Goal: Find specific page/section: Find specific page/section

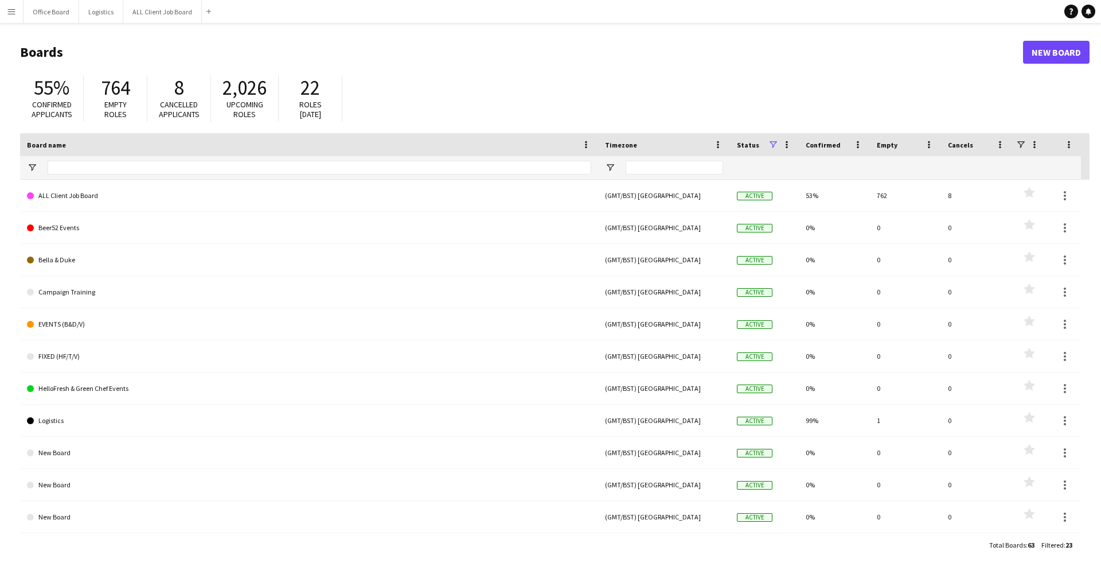
click at [14, 5] on button "Menu" at bounding box center [11, 11] width 23 height 23
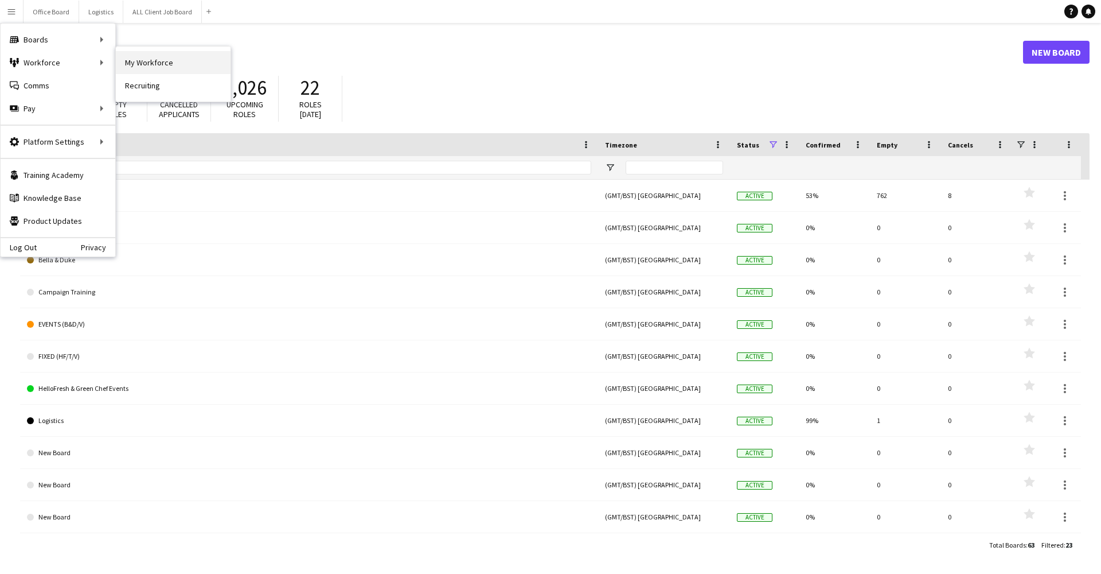
click at [132, 59] on link "My Workforce" at bounding box center [173, 62] width 115 height 23
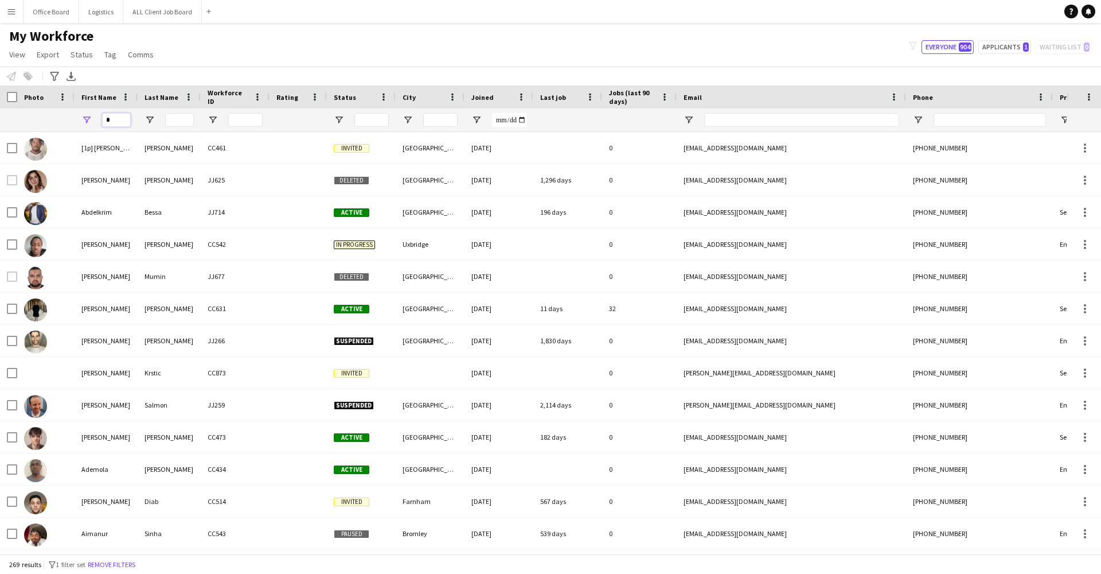
click at [116, 114] on input "*" at bounding box center [116, 120] width 29 height 14
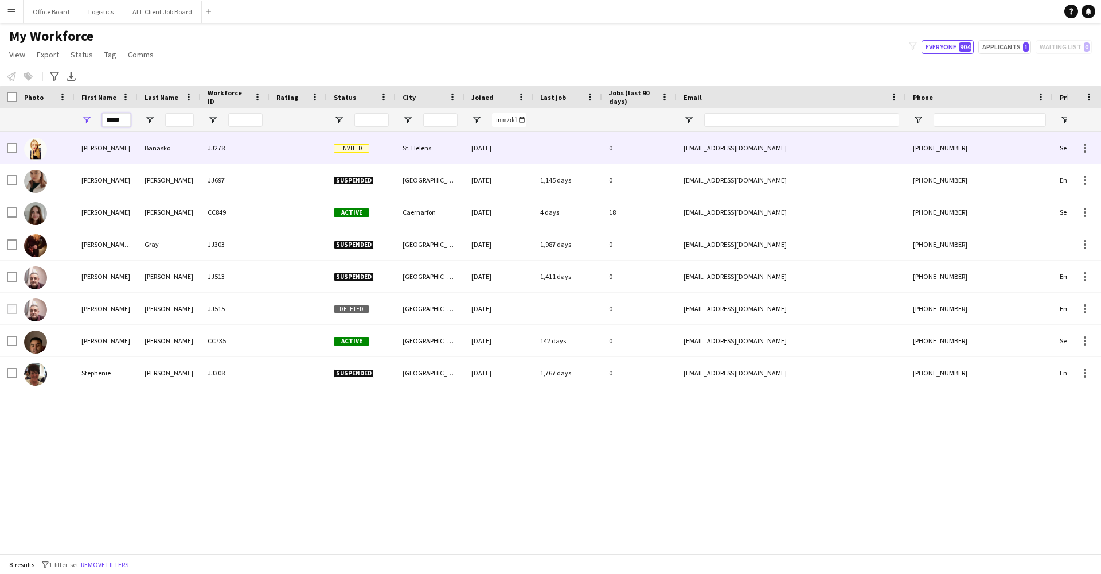
type input "*****"
drag, startPoint x: 118, startPoint y: 139, endPoint x: 156, endPoint y: 213, distance: 83.1
click at [156, 213] on div "[PERSON_NAME]" at bounding box center [169, 212] width 63 height 32
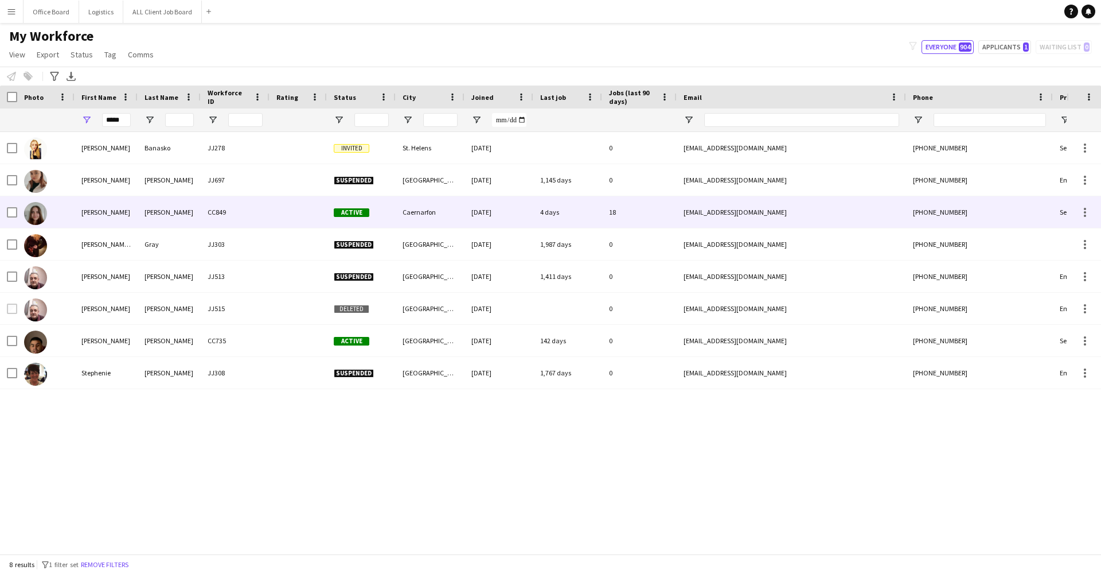
click at [156, 213] on div "[PERSON_NAME]" at bounding box center [169, 212] width 63 height 32
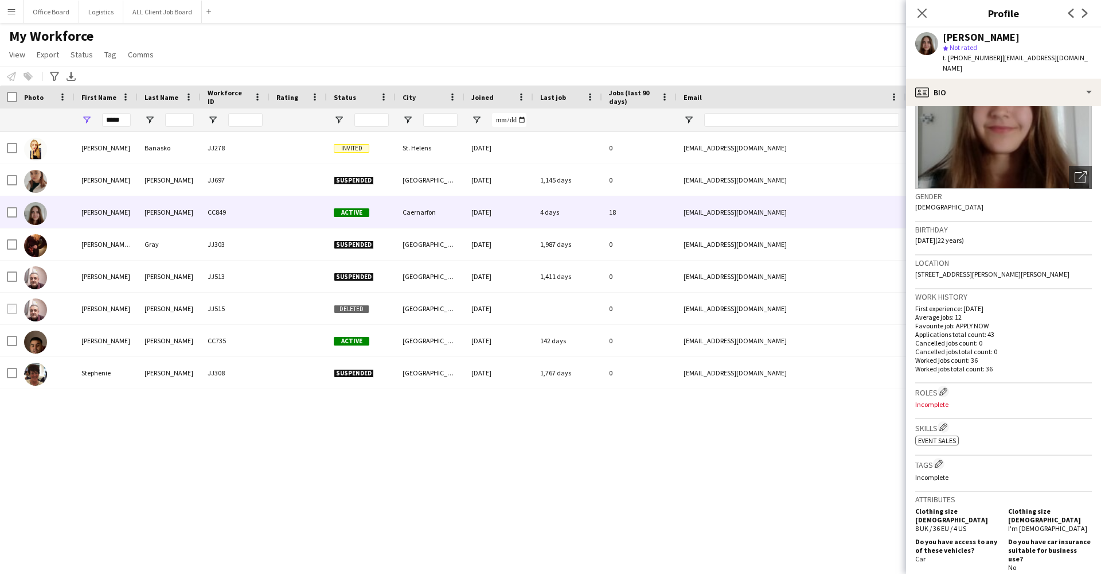
scroll to position [10, 0]
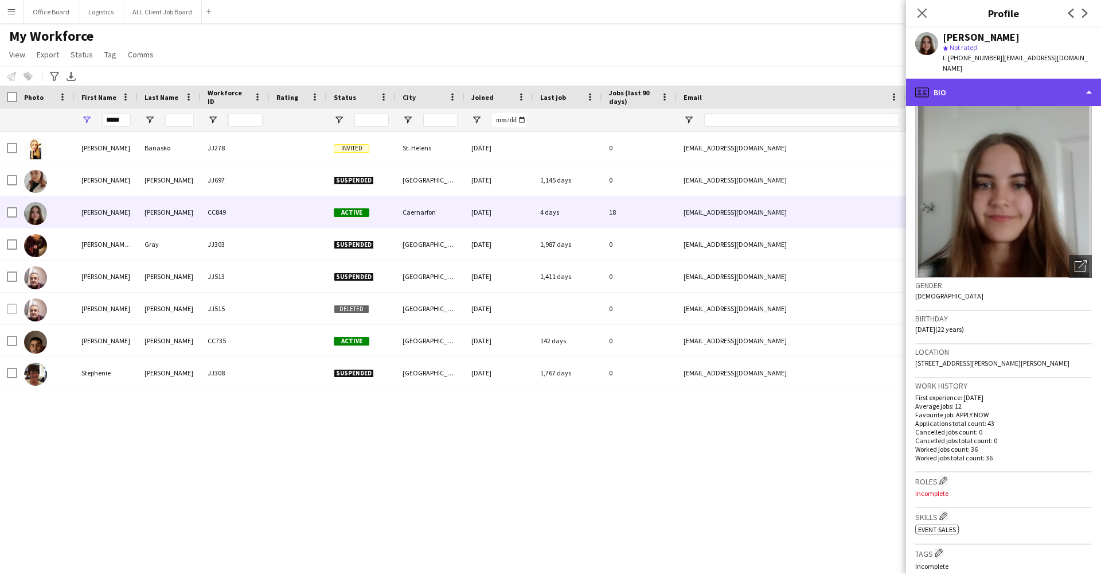
click at [1015, 88] on div "profile Bio" at bounding box center [1003, 93] width 195 height 28
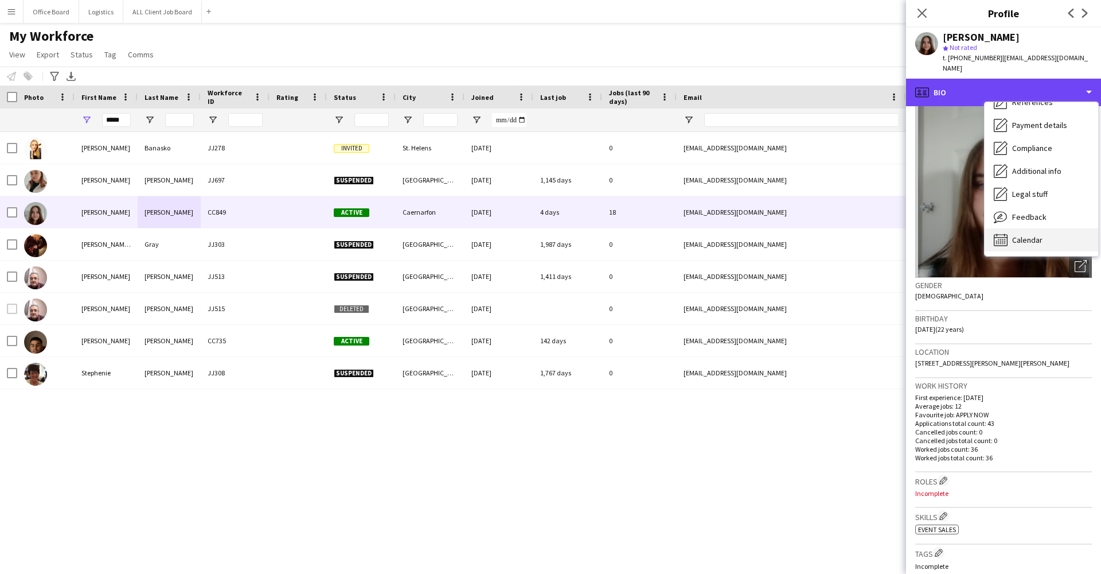
scroll to position [131, 0]
click at [1030, 235] on span "Calendar" at bounding box center [1027, 240] width 30 height 10
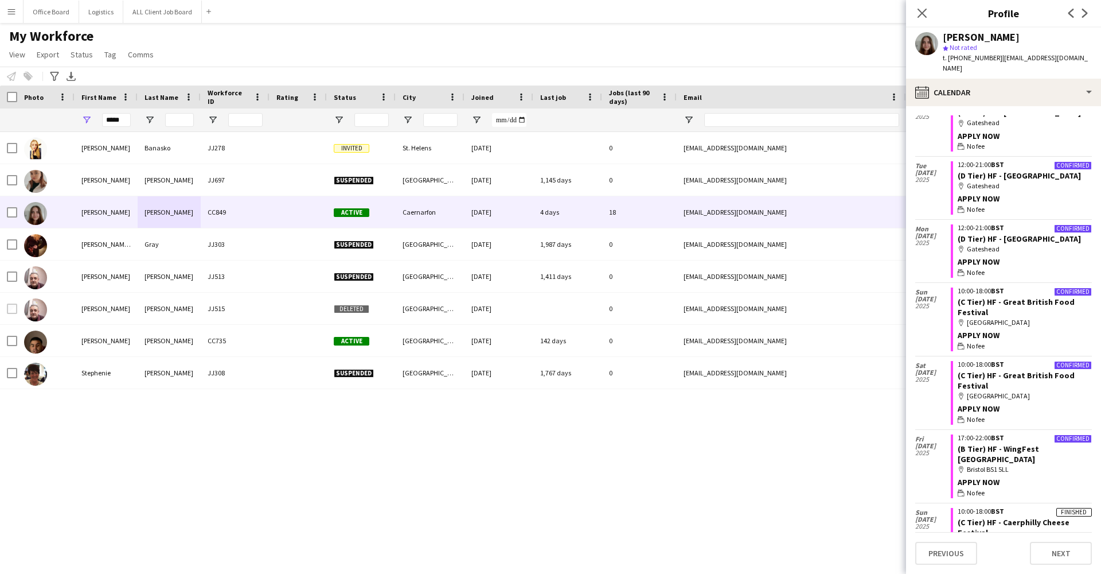
scroll to position [1247, 0]
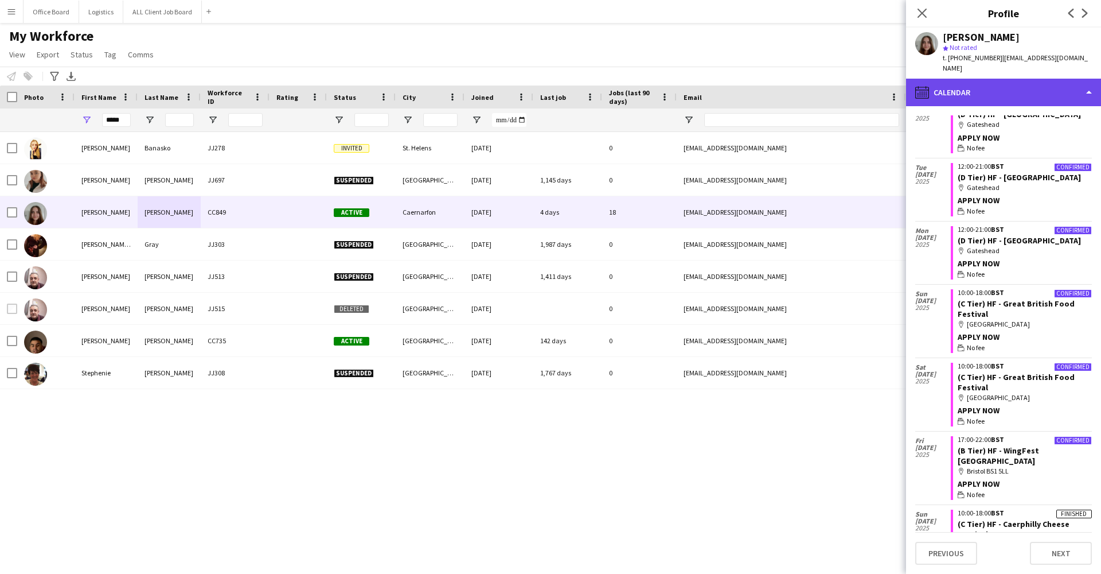
click at [943, 89] on div "calendar-full Calendar" at bounding box center [1003, 93] width 195 height 28
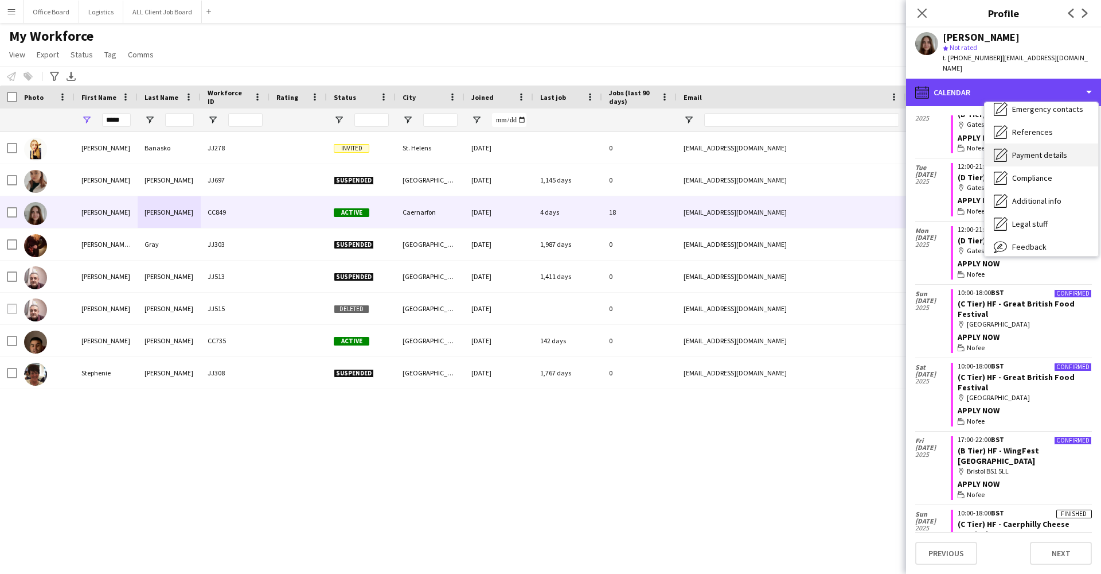
scroll to position [100, 0]
click at [1019, 145] on div "Payment details Payment details" at bounding box center [1042, 156] width 114 height 23
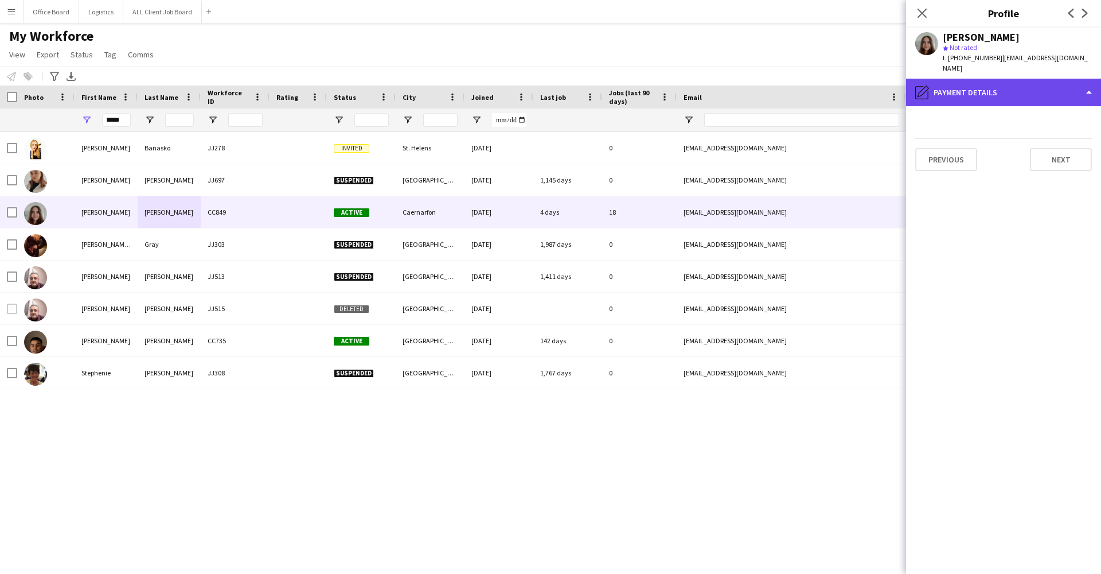
click at [1011, 93] on div "pencil4 Payment details" at bounding box center [1003, 93] width 195 height 28
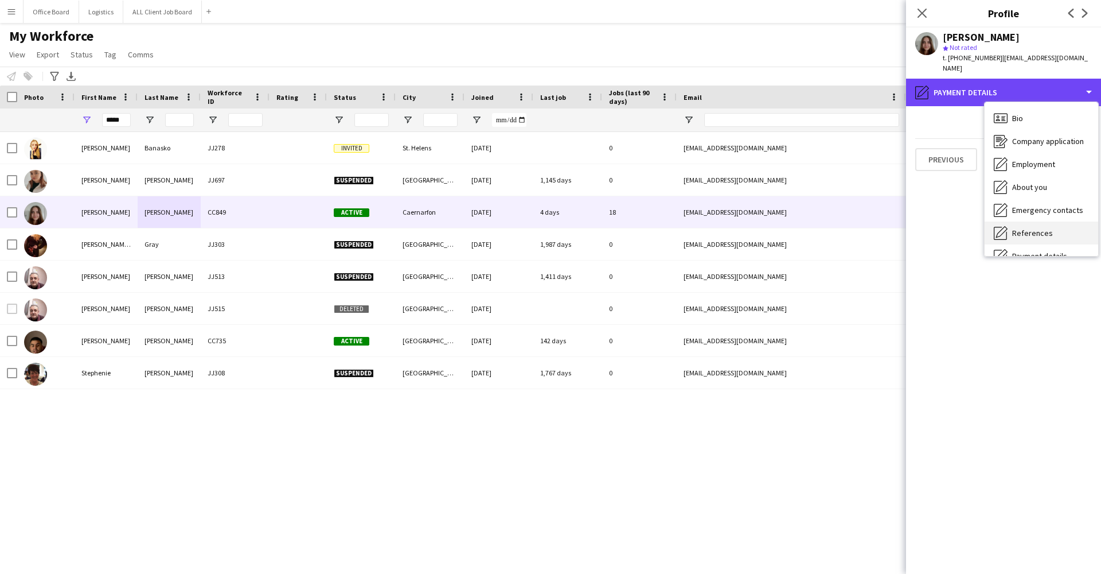
scroll to position [0, 0]
click at [1034, 228] on span "References" at bounding box center [1032, 233] width 41 height 10
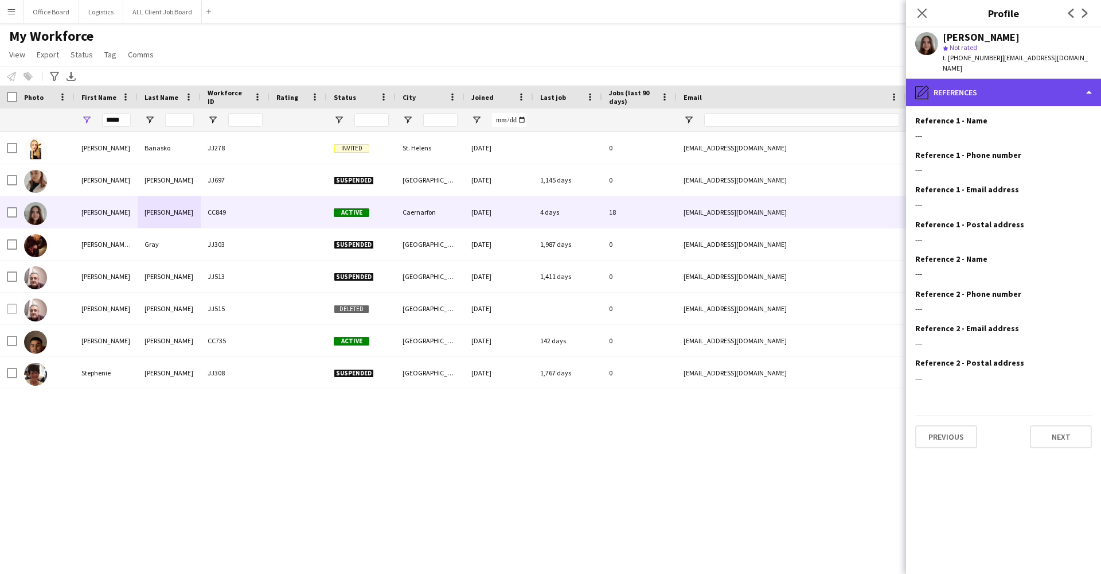
click at [1011, 79] on div "pencil4 References" at bounding box center [1003, 93] width 195 height 28
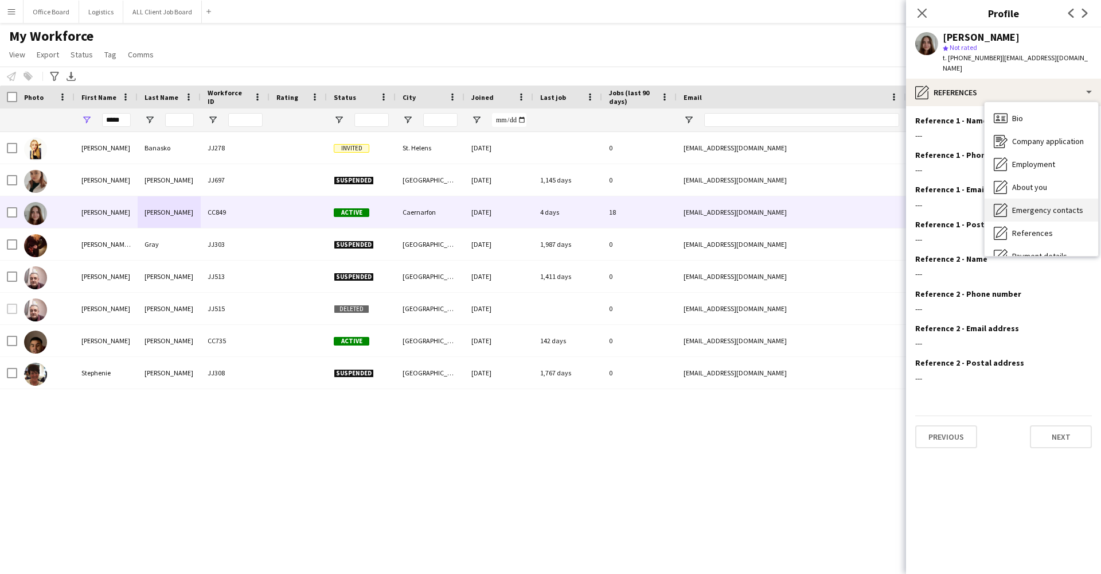
click at [1053, 205] on span "Emergency contacts" at bounding box center [1047, 210] width 71 height 10
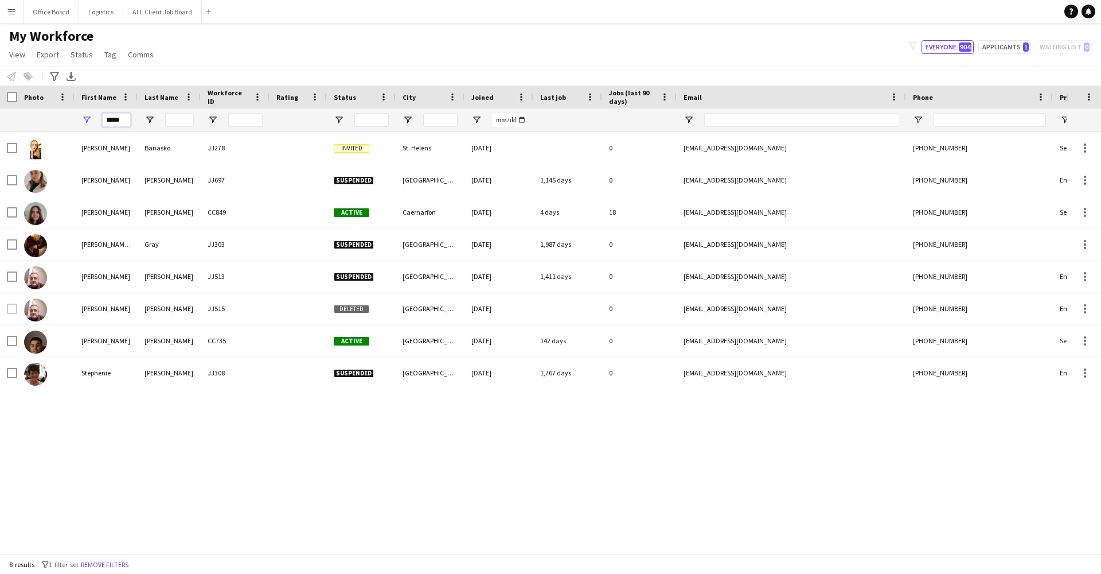
click at [123, 121] on input "*****" at bounding box center [116, 120] width 29 height 14
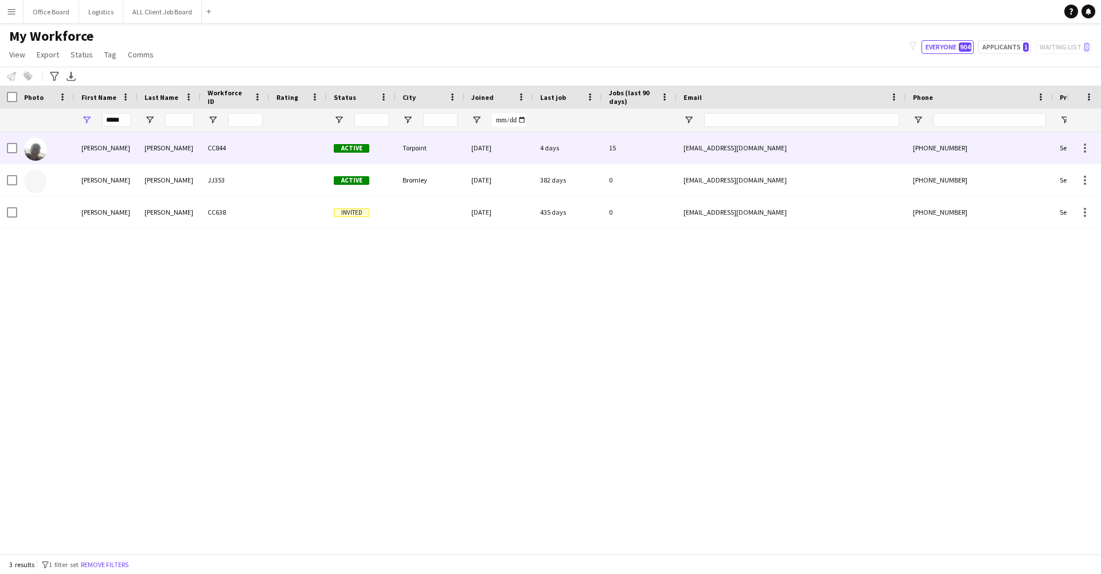
drag, startPoint x: 123, startPoint y: 126, endPoint x: 107, endPoint y: 160, distance: 37.7
click at [107, 160] on div "[PERSON_NAME]" at bounding box center [106, 148] width 63 height 32
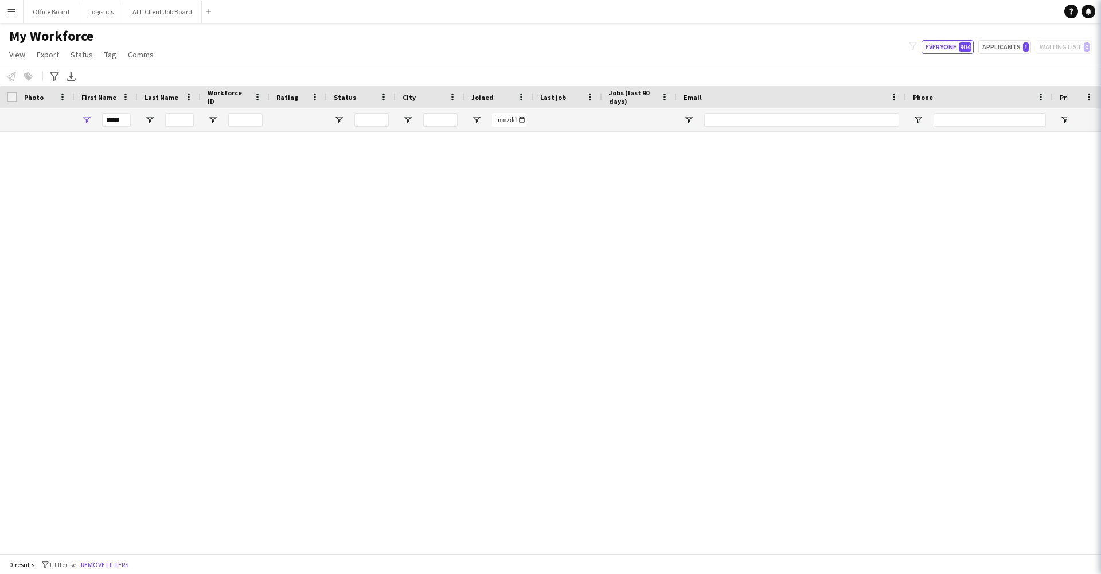
click at [130, 153] on div "[PERSON_NAME]" at bounding box center [106, 148] width 63 height 32
click at [126, 117] on input "*****" at bounding box center [116, 120] width 29 height 14
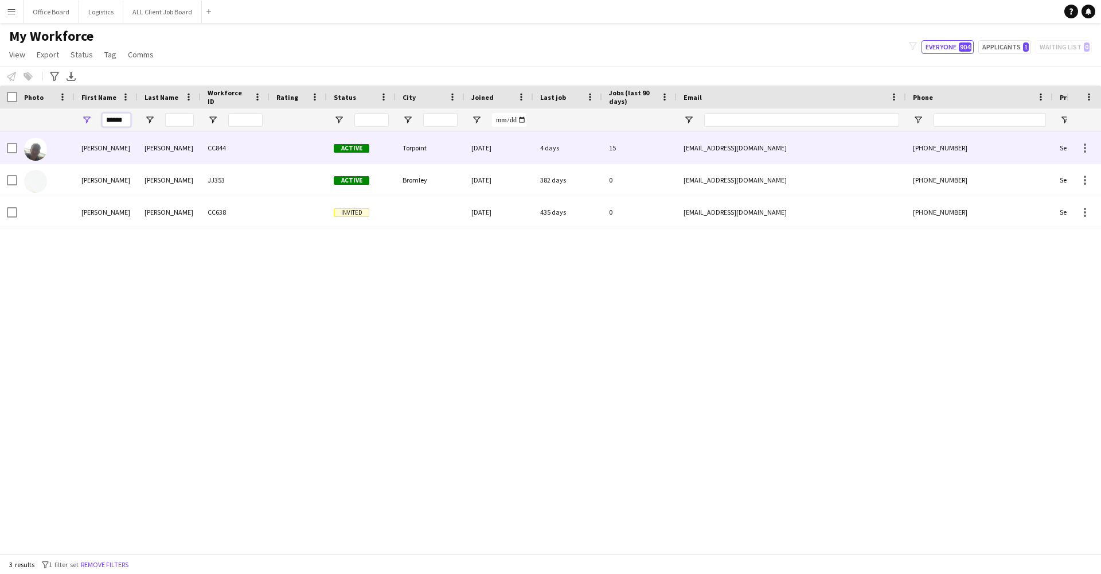
type input "******"
click at [116, 150] on div "[PERSON_NAME]" at bounding box center [106, 148] width 63 height 32
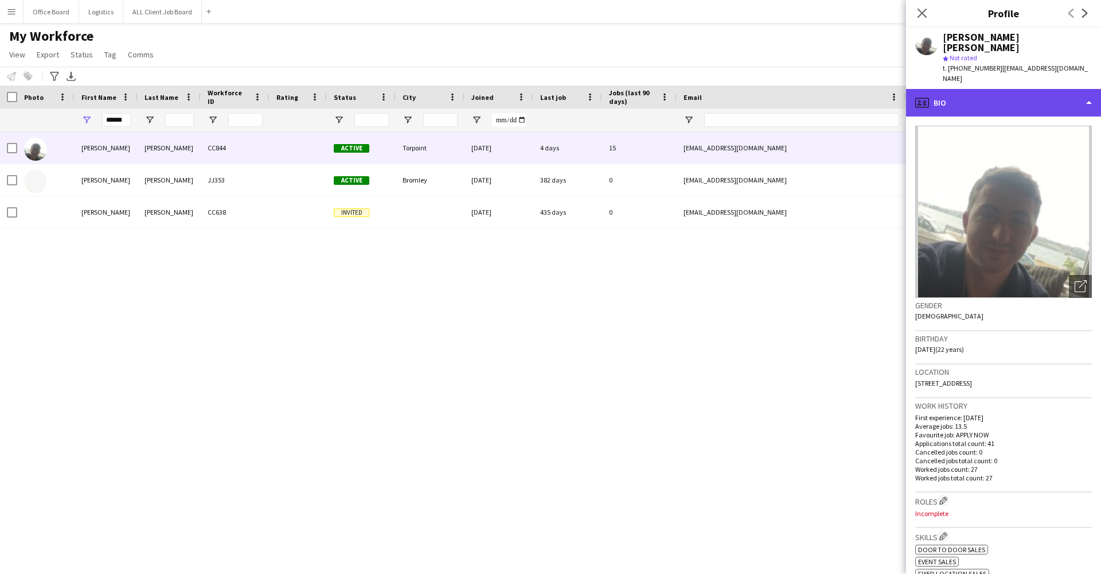
click at [988, 89] on div "profile Bio" at bounding box center [1003, 103] width 195 height 28
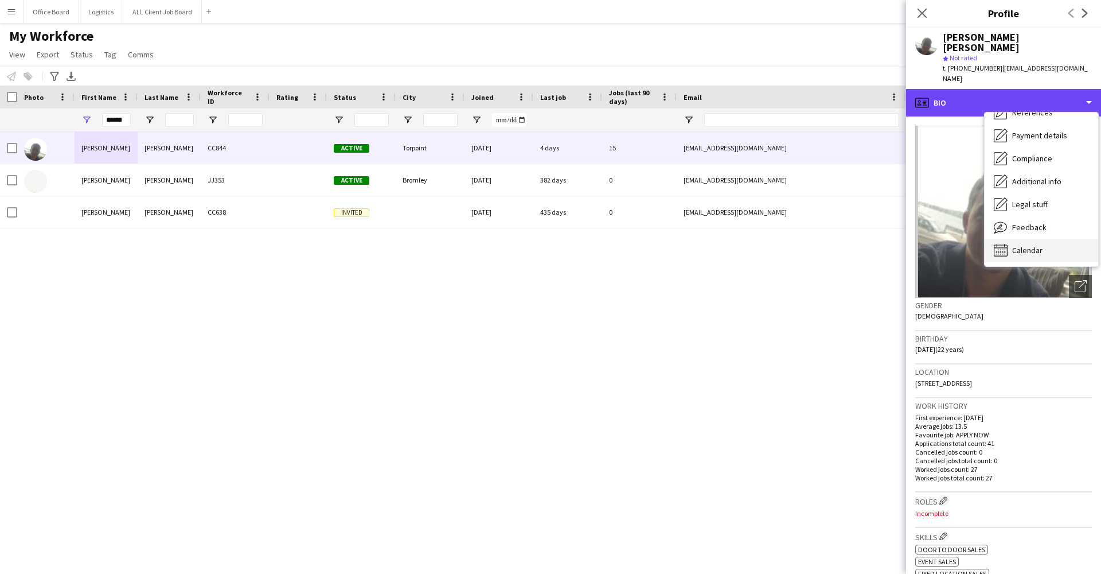
scroll to position [131, 0]
click at [1014, 239] on div "Calendar Calendar" at bounding box center [1042, 250] width 114 height 23
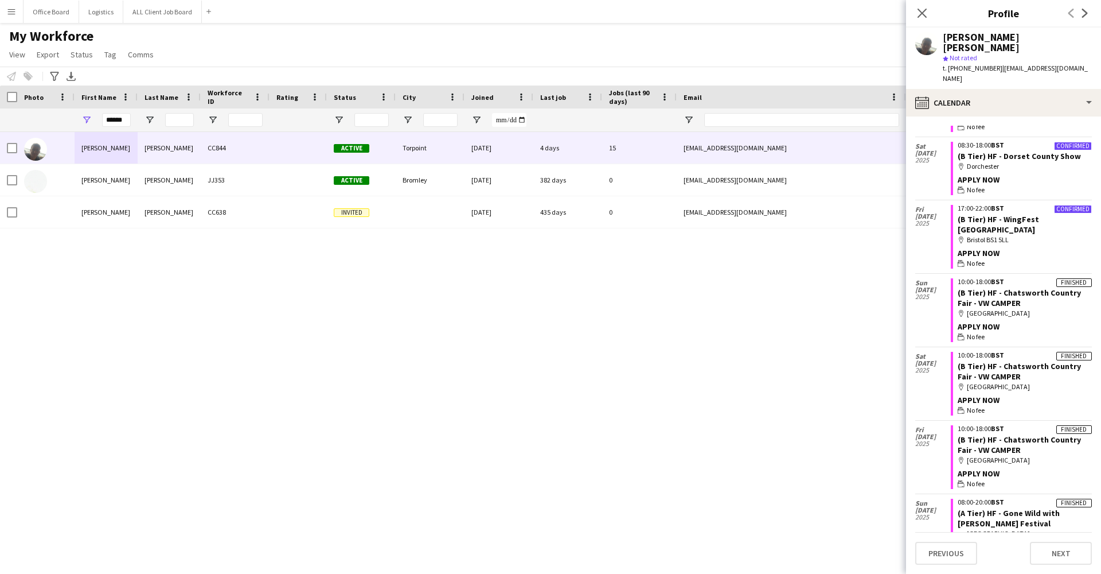
scroll to position [1473, 0]
click at [928, 10] on app-icon "Close pop-in" at bounding box center [922, 13] width 17 height 17
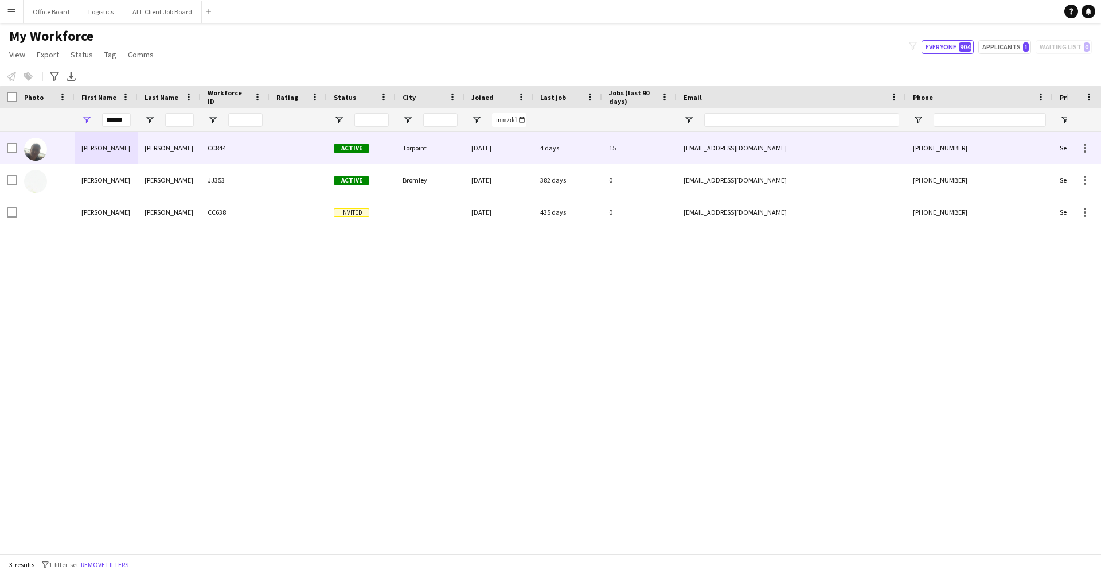
click at [374, 142] on div "Active" at bounding box center [361, 148] width 69 height 32
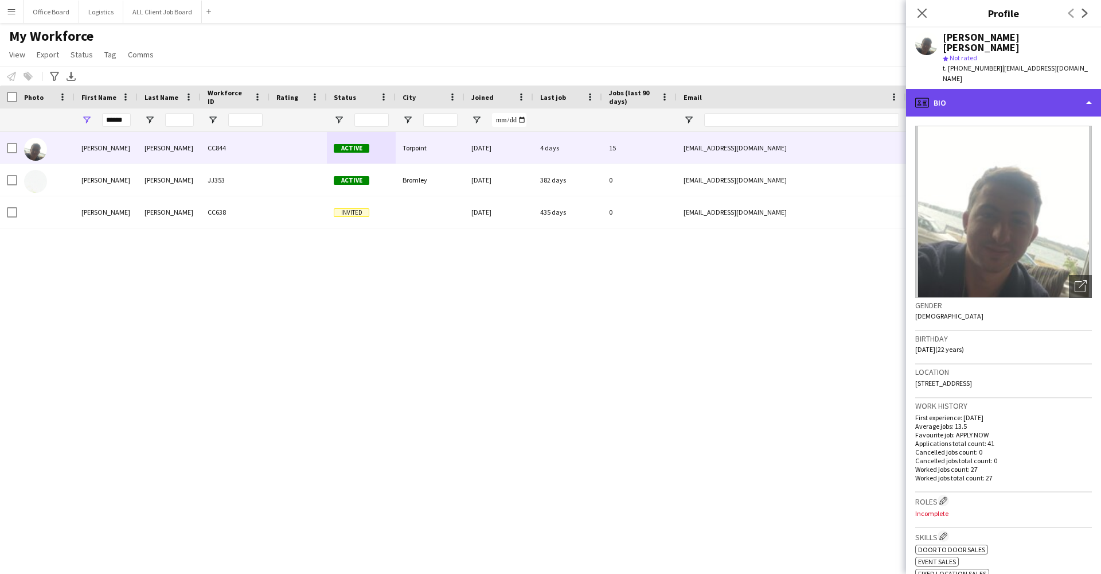
click at [1022, 89] on div "profile Bio" at bounding box center [1003, 103] width 195 height 28
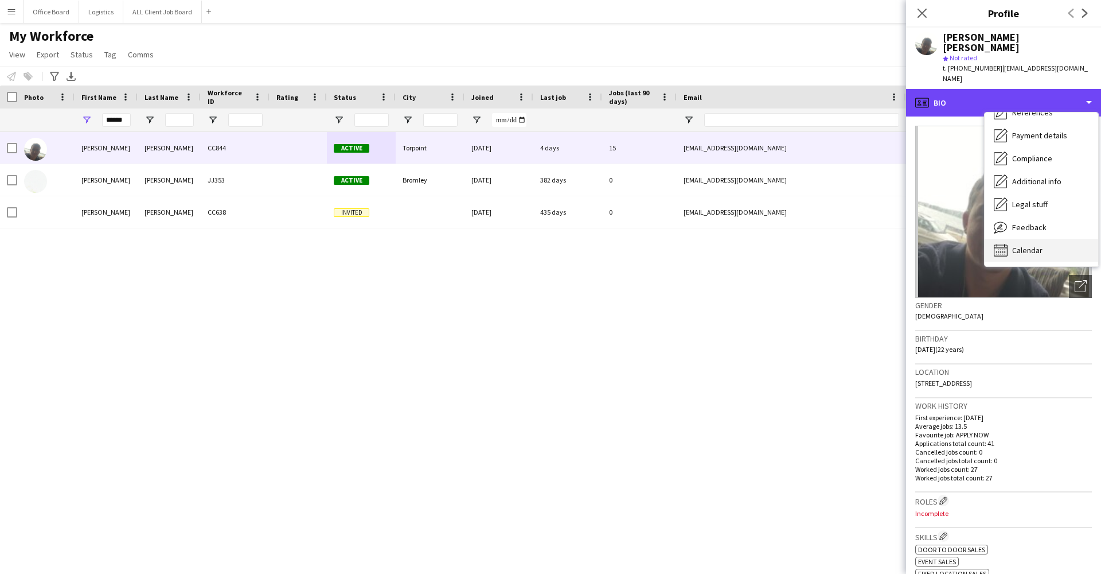
scroll to position [131, 0]
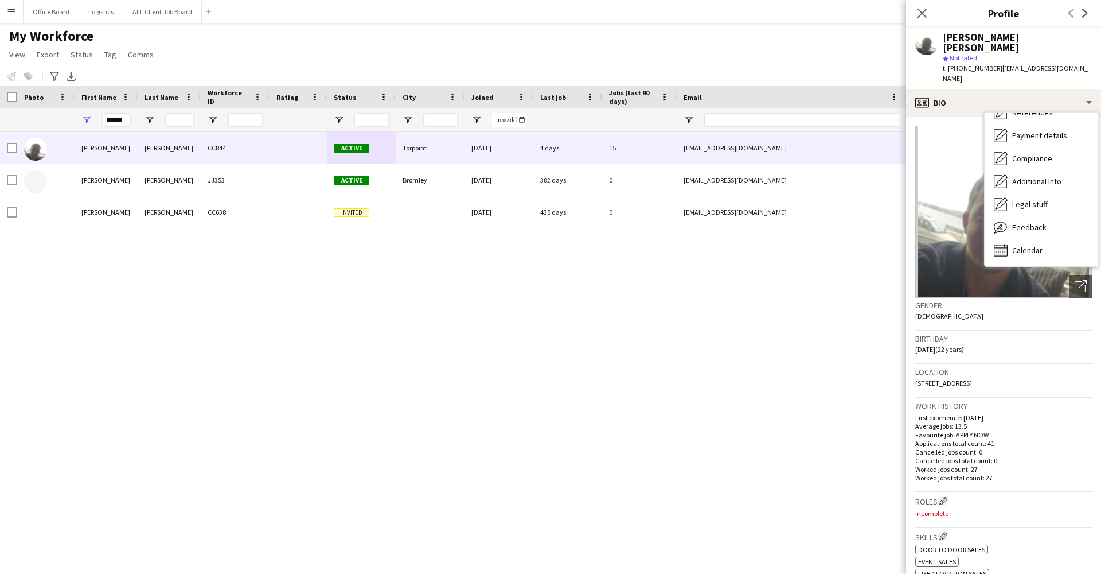
click at [937, 2] on div "Close pop-in" at bounding box center [922, 13] width 32 height 26
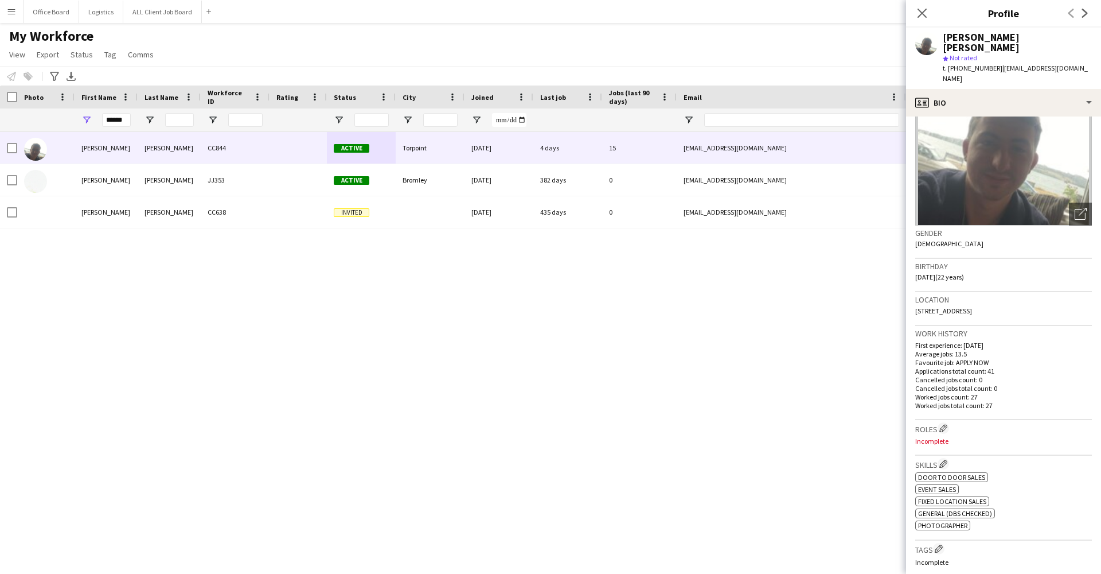
scroll to position [73, 0]
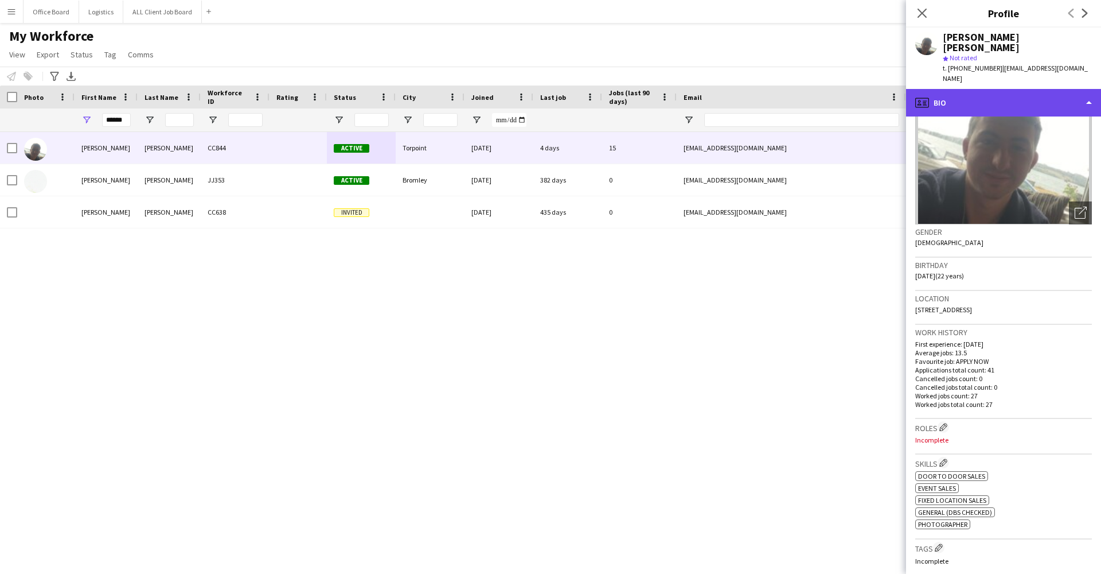
click at [1053, 89] on div "profile Bio" at bounding box center [1003, 103] width 195 height 28
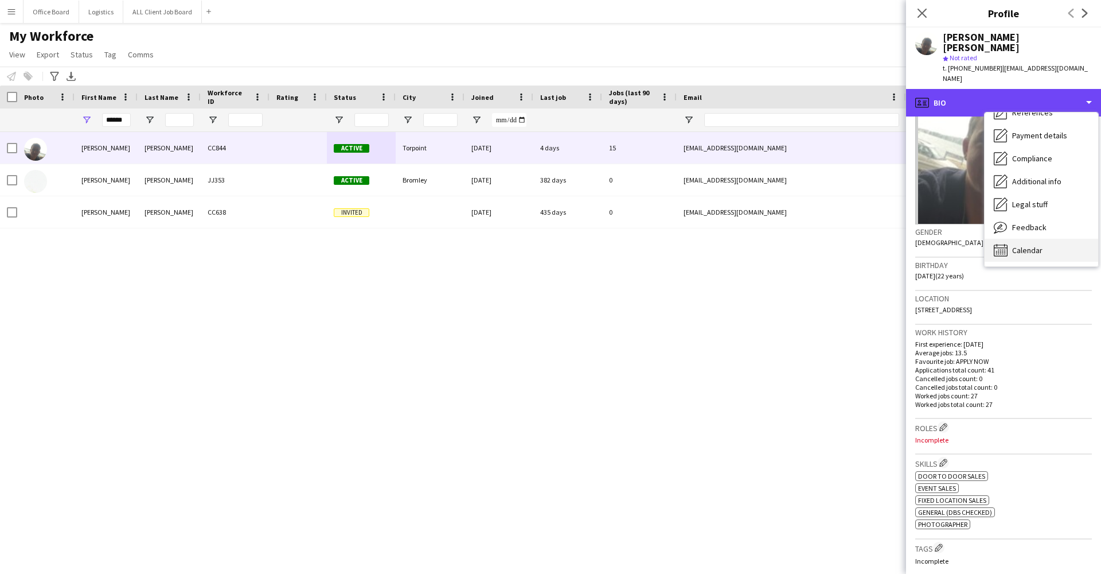
scroll to position [0, 0]
click at [1043, 239] on div "Calendar Calendar" at bounding box center [1042, 250] width 114 height 23
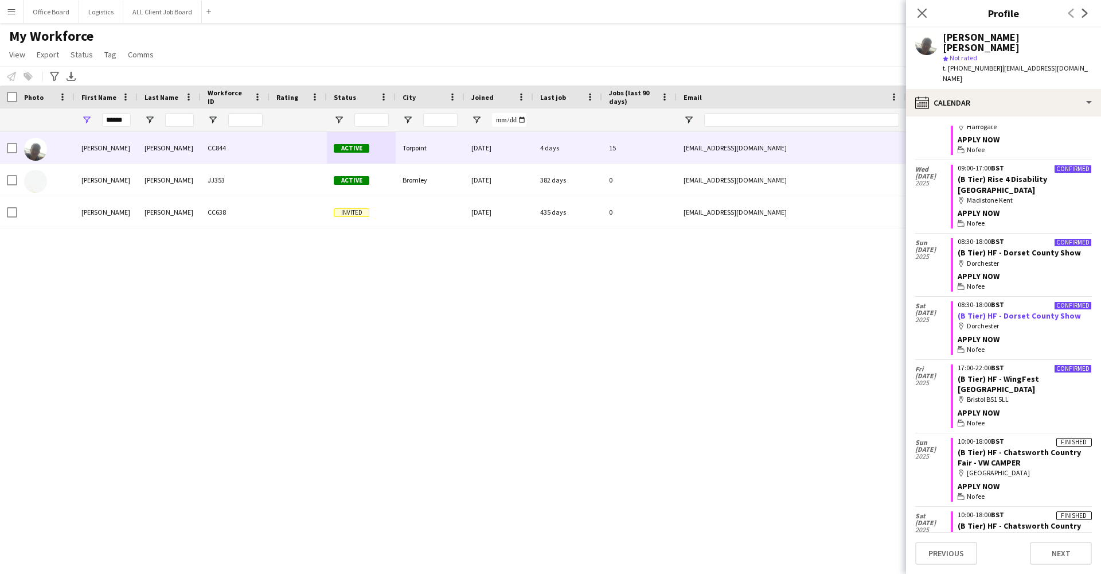
scroll to position [1311, 0]
click at [960, 2] on div "Close pop-in Profile Previous Next" at bounding box center [1003, 14] width 195 height 28
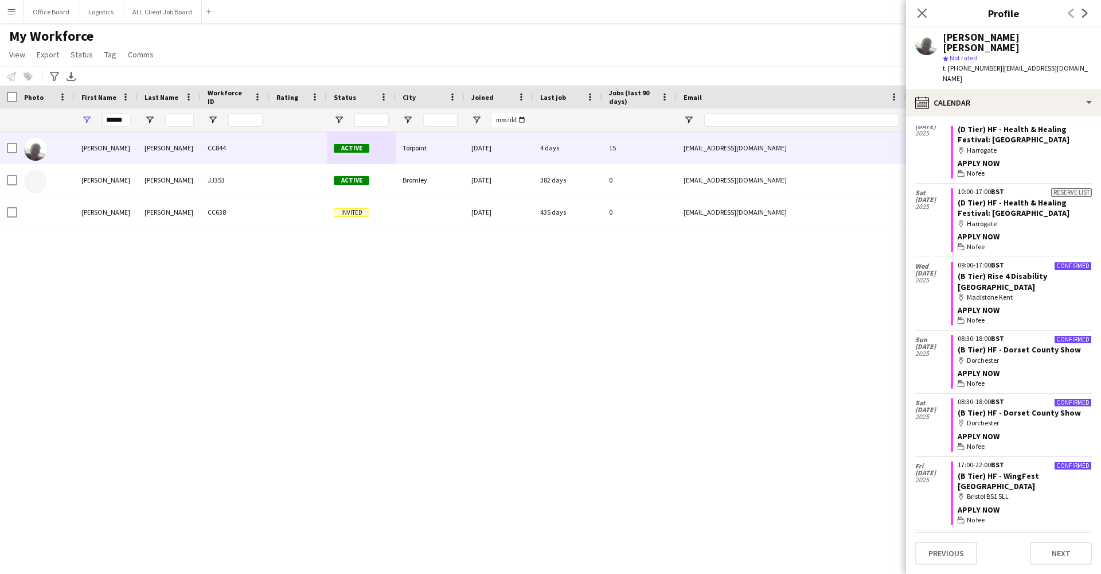
scroll to position [1213, 0]
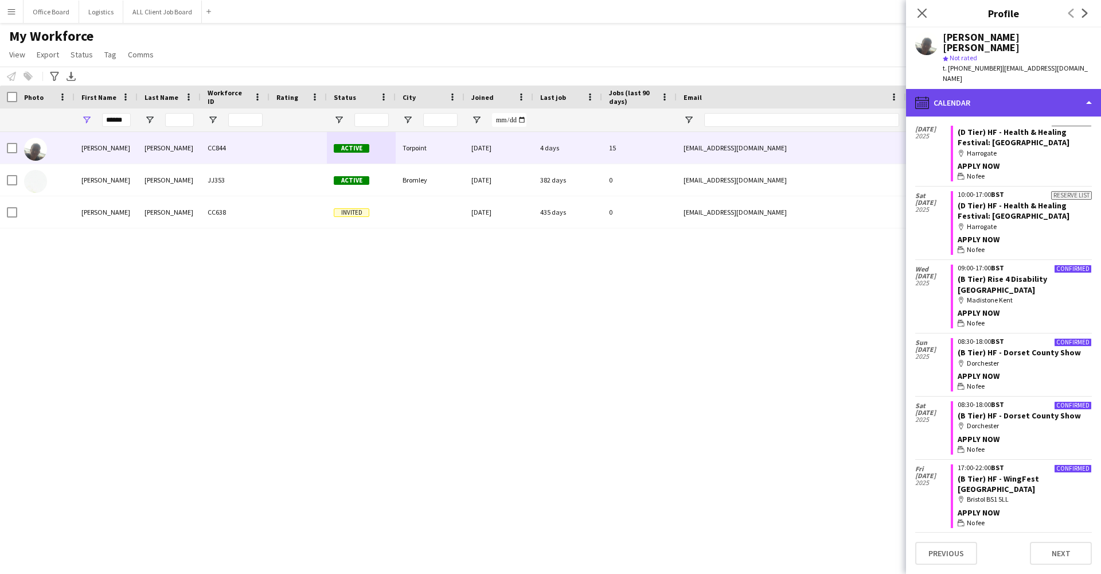
click at [995, 89] on div "calendar-full Calendar" at bounding box center [1003, 103] width 195 height 28
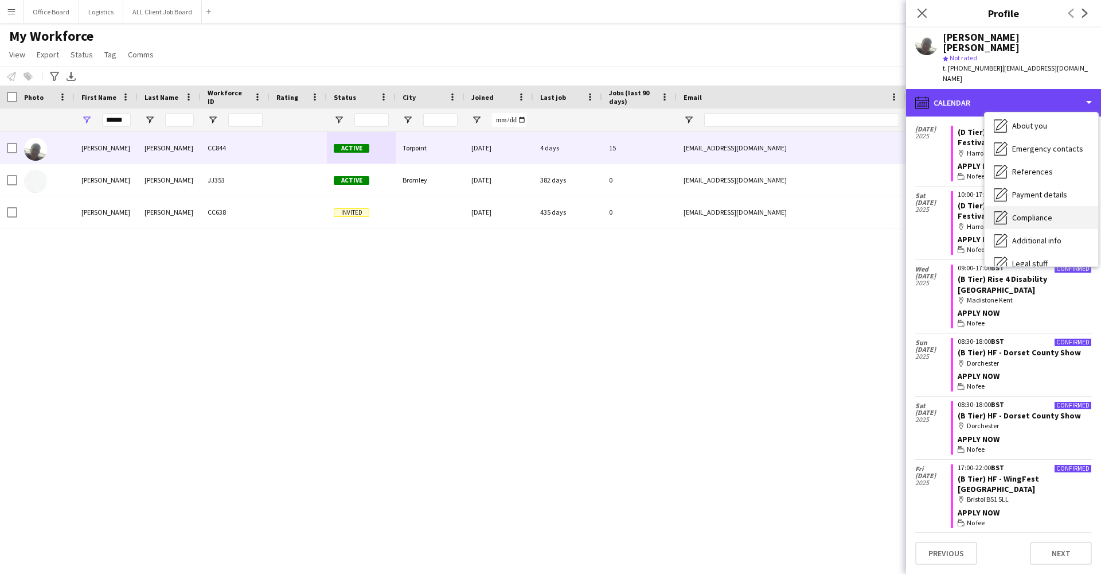
scroll to position [64, 0]
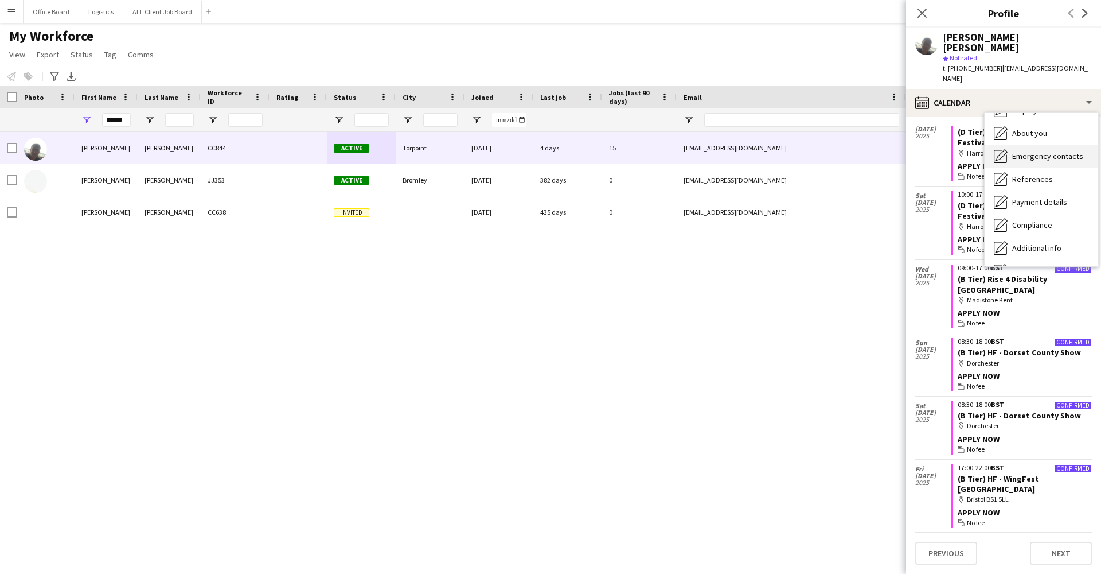
click at [1034, 151] on span "Emergency contacts" at bounding box center [1047, 156] width 71 height 10
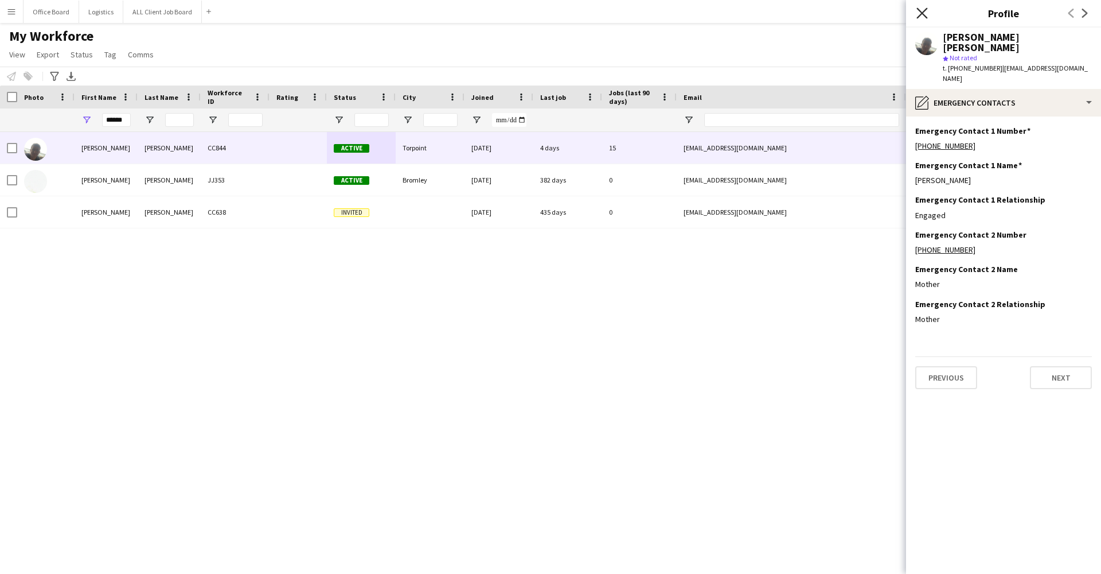
click at [923, 13] on icon at bounding box center [922, 12] width 11 height 11
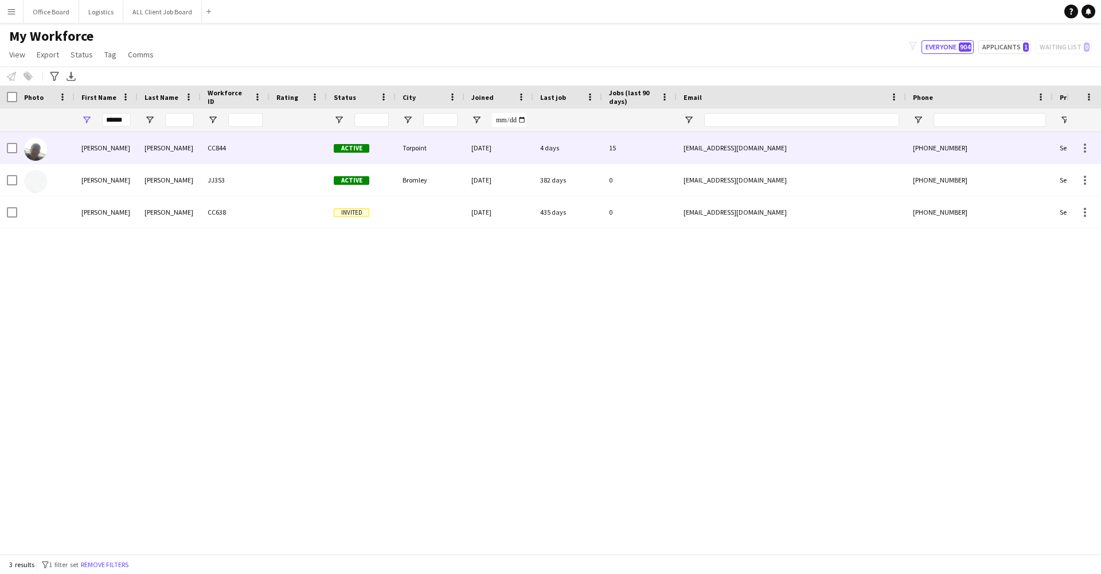
click at [739, 155] on div "connorledwith123@gmail.com" at bounding box center [791, 148] width 229 height 32
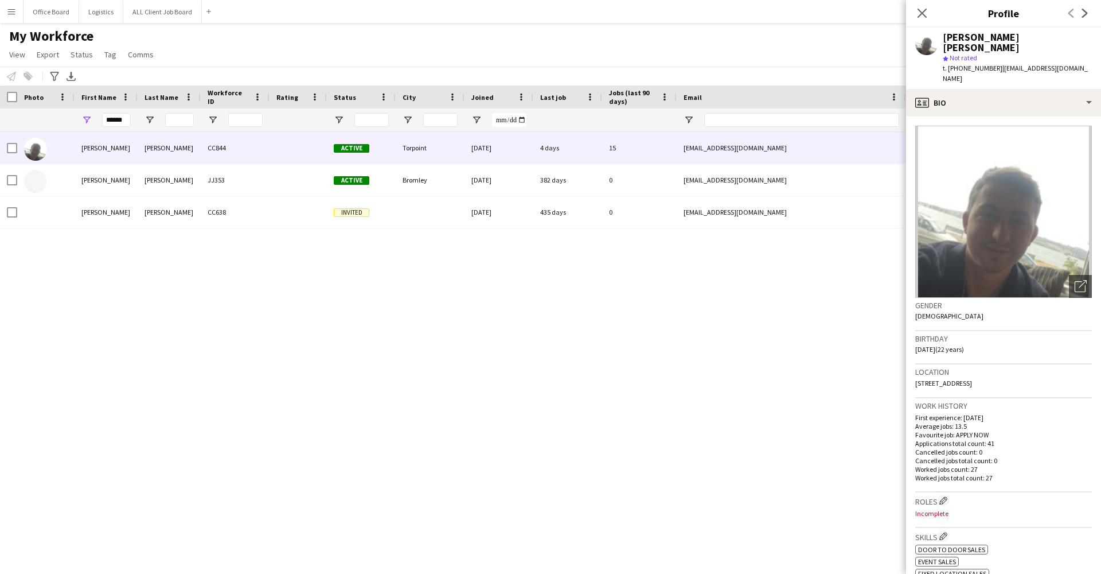
click at [599, 348] on div "Connor Ledwith CC844 Active Torpoint 15-07-2025 4 days 15 connorledwith123@gmai…" at bounding box center [533, 343] width 1067 height 422
click at [652, 332] on div "Connor Ledwith CC844 Active Torpoint 15-07-2025 4 days 15 connorledwith123@gmai…" at bounding box center [533, 343] width 1067 height 422
